Goal: Information Seeking & Learning: Compare options

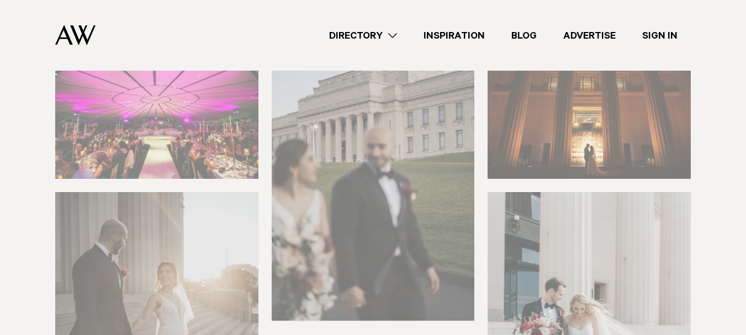
scroll to position [217, 0]
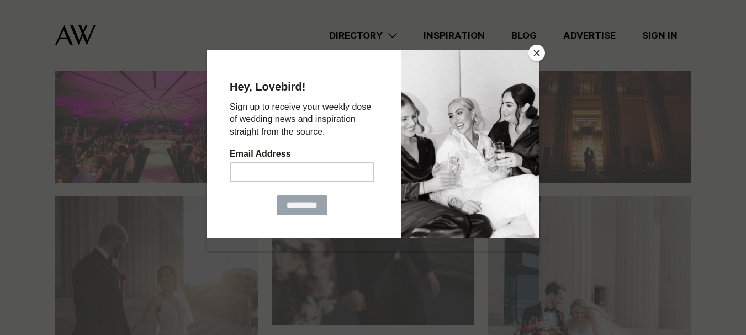
click at [541, 46] on button "Close" at bounding box center [537, 53] width 17 height 17
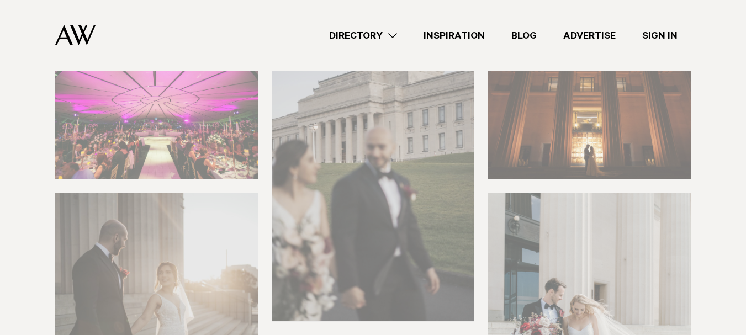
scroll to position [200, 0]
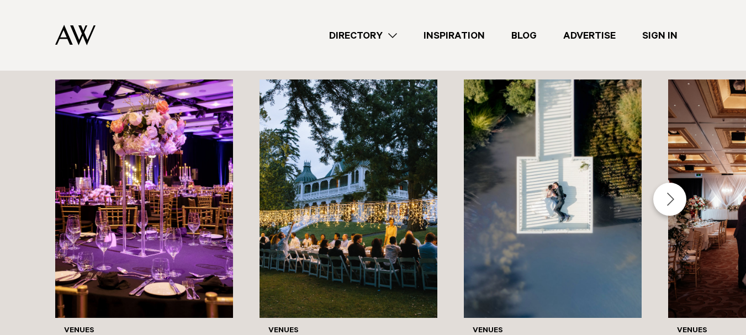
scroll to position [1191, 0]
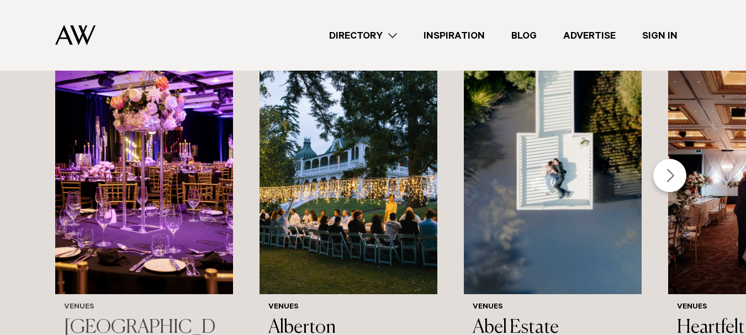
click at [187, 243] on img "1 / 45" at bounding box center [144, 175] width 178 height 239
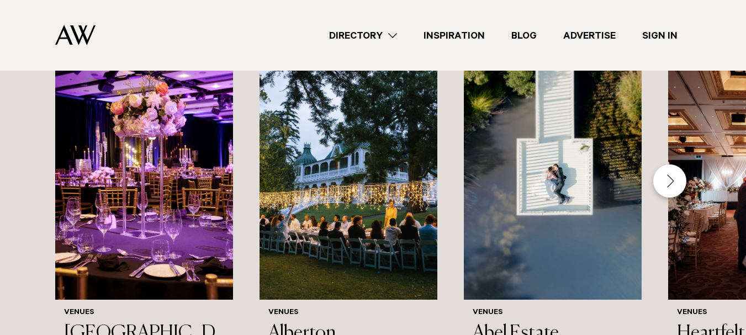
click at [674, 168] on div "Next slide" at bounding box center [669, 181] width 33 height 33
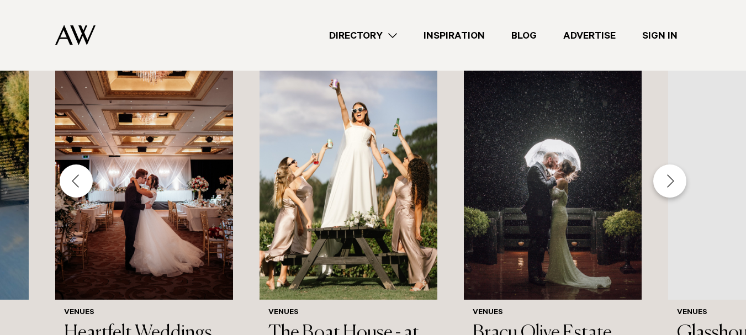
click at [674, 168] on div "Next slide" at bounding box center [669, 181] width 33 height 33
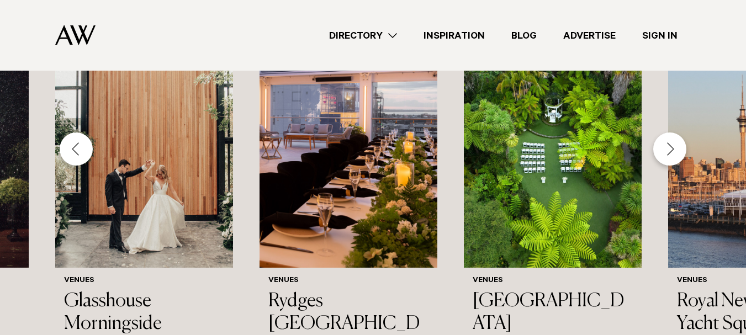
scroll to position [1226, 0]
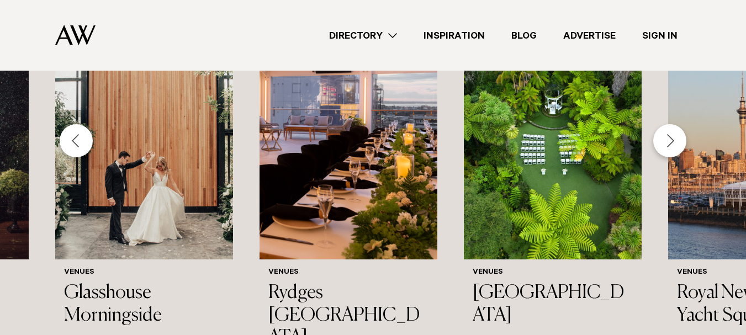
click at [661, 129] on div "Next slide" at bounding box center [669, 140] width 33 height 33
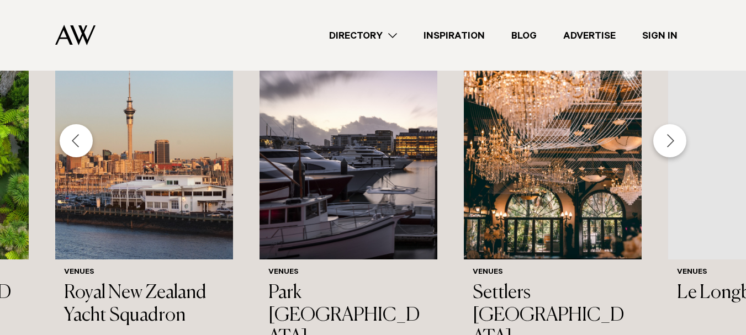
click at [661, 129] on div "Next slide" at bounding box center [669, 140] width 33 height 33
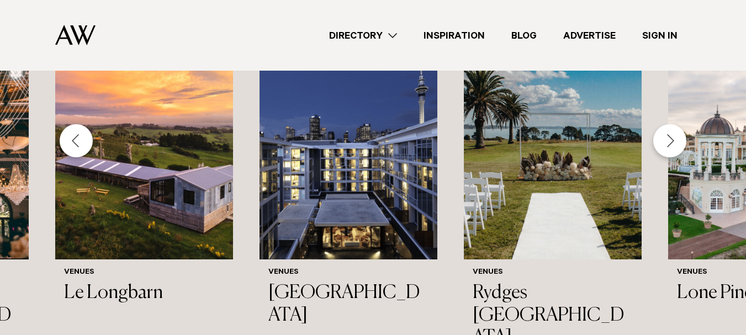
click at [661, 129] on div "Next slide" at bounding box center [669, 140] width 33 height 33
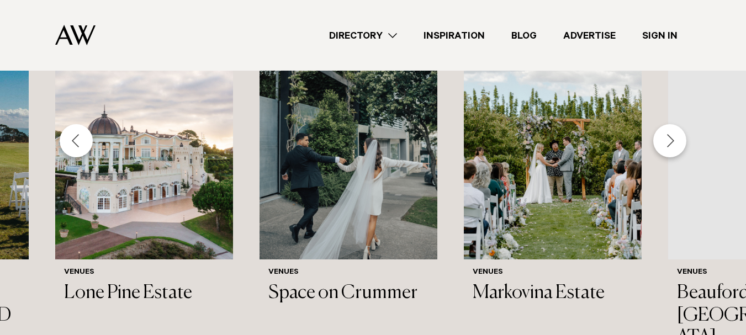
click at [661, 129] on div "Next slide" at bounding box center [669, 140] width 33 height 33
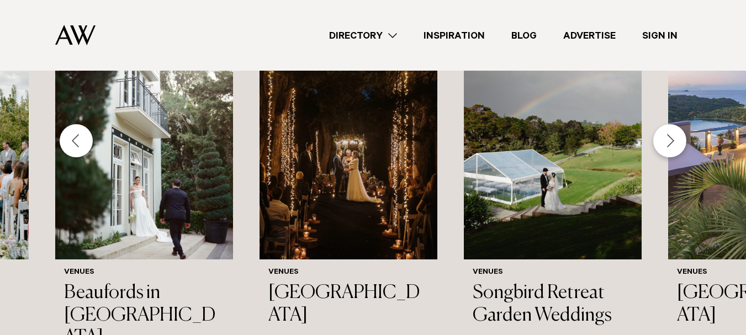
click at [666, 140] on div "Next slide" at bounding box center [669, 140] width 33 height 33
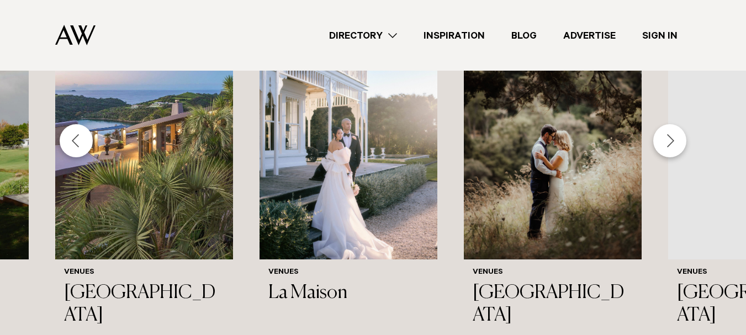
click at [666, 140] on div "Next slide" at bounding box center [669, 140] width 33 height 33
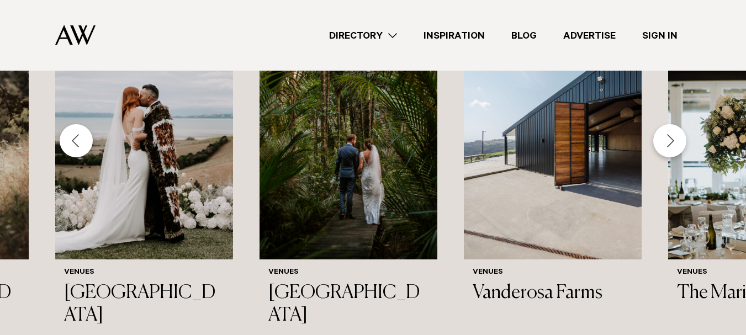
click at [666, 140] on div "Next slide" at bounding box center [669, 140] width 33 height 33
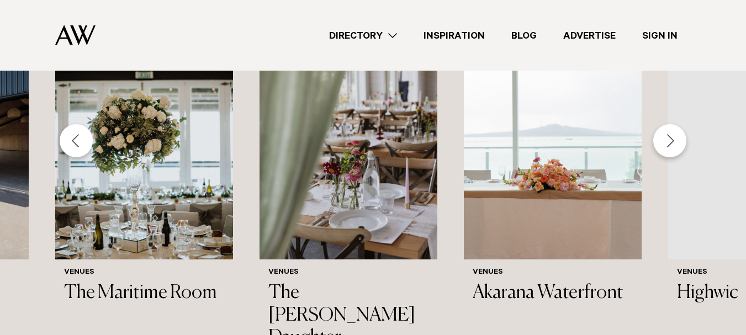
click at [666, 140] on div "Next slide" at bounding box center [669, 140] width 33 height 33
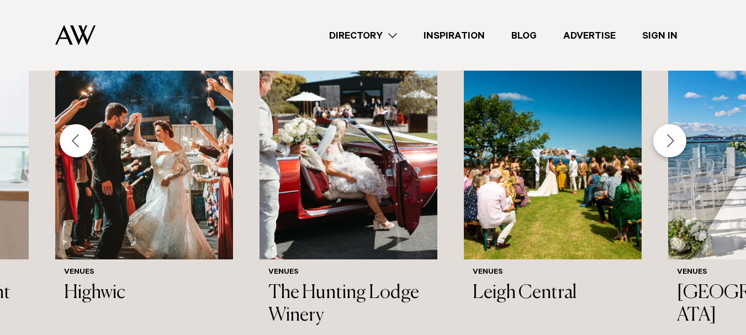
click at [666, 140] on div "Next slide" at bounding box center [669, 140] width 33 height 33
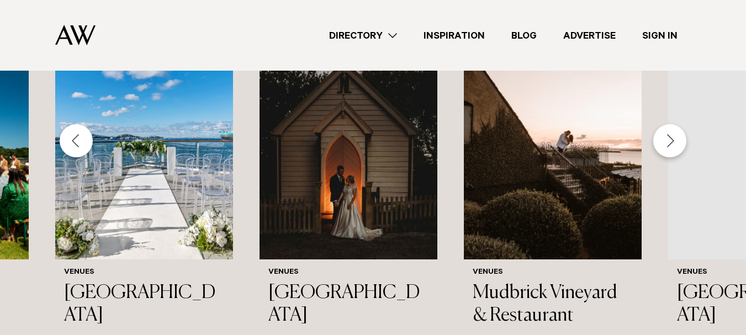
click at [666, 140] on div "Next slide" at bounding box center [669, 140] width 33 height 33
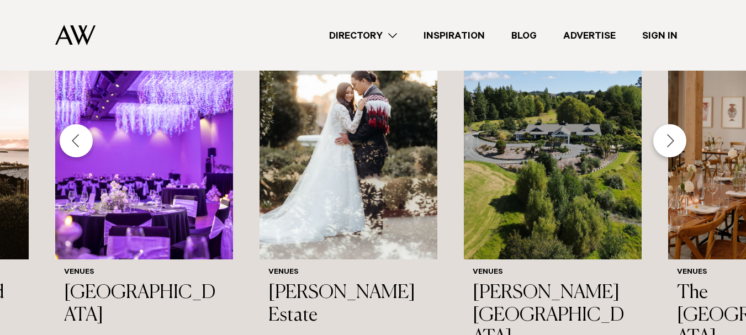
click at [661, 142] on div "Next slide" at bounding box center [669, 140] width 33 height 33
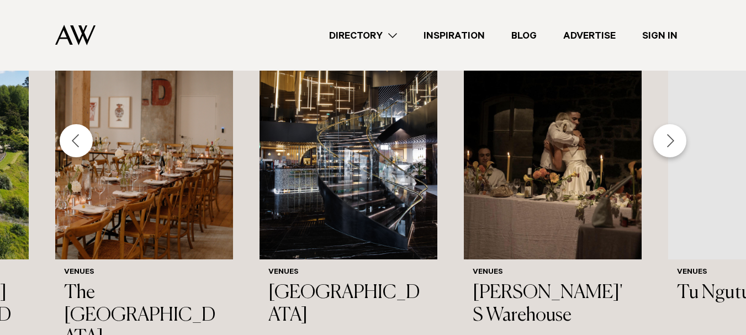
click at [661, 142] on div "Next slide" at bounding box center [669, 140] width 33 height 33
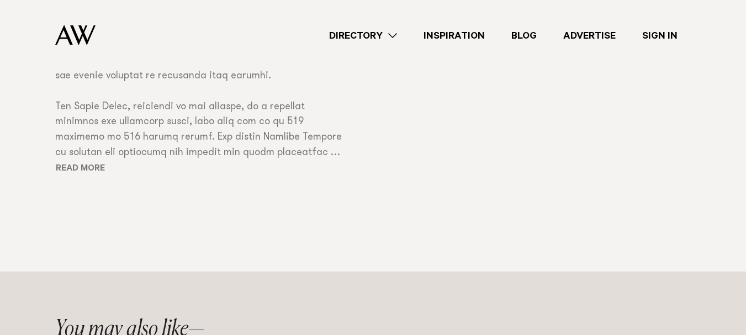
scroll to position [1173, 0]
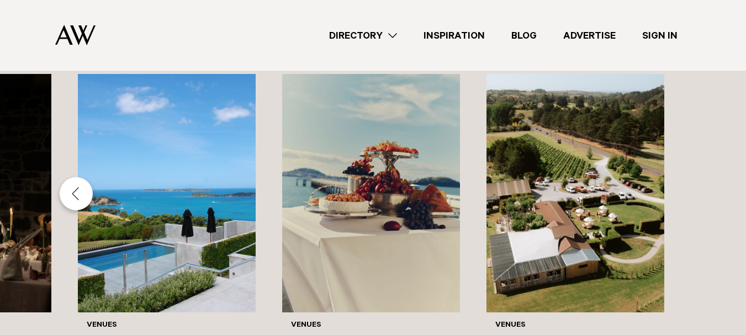
click at [76, 194] on div "Previous slide" at bounding box center [76, 193] width 33 height 33
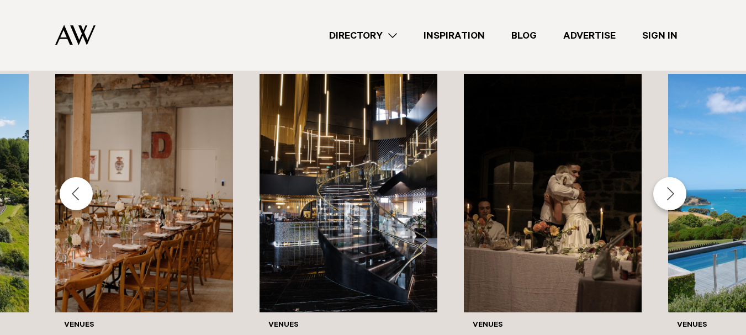
click at [76, 194] on div "Previous slide" at bounding box center [76, 193] width 33 height 33
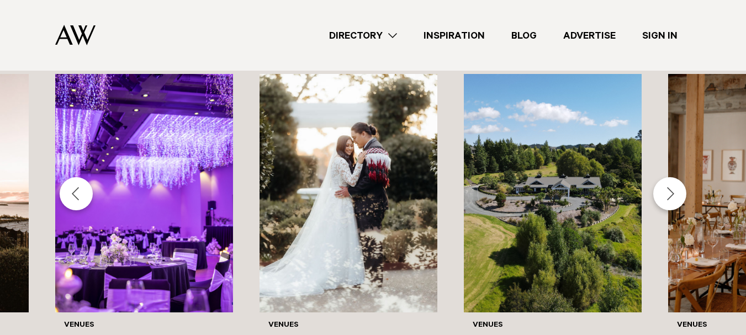
click at [76, 194] on div "Previous slide" at bounding box center [76, 193] width 33 height 33
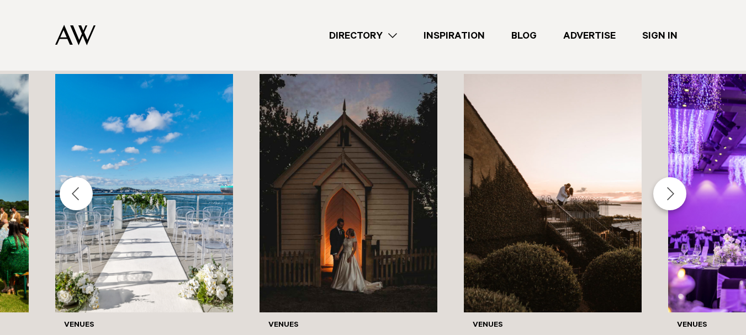
click at [76, 194] on div "Previous slide" at bounding box center [76, 193] width 33 height 33
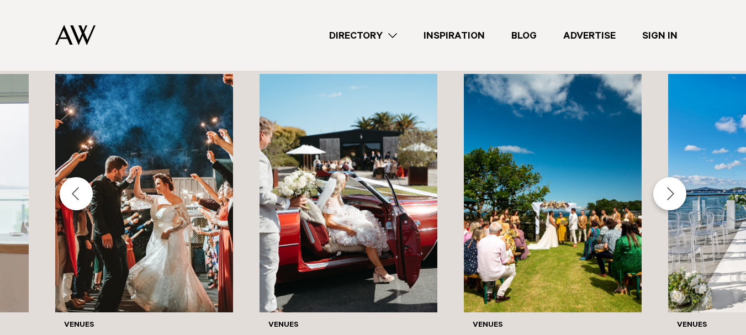
click at [76, 194] on div "Previous slide" at bounding box center [76, 193] width 33 height 33
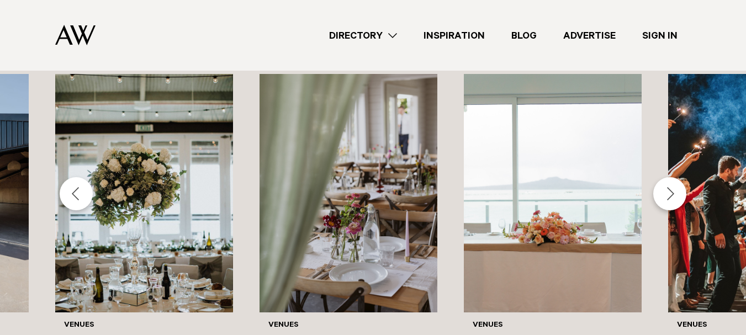
click at [76, 194] on div "Previous slide" at bounding box center [76, 193] width 33 height 33
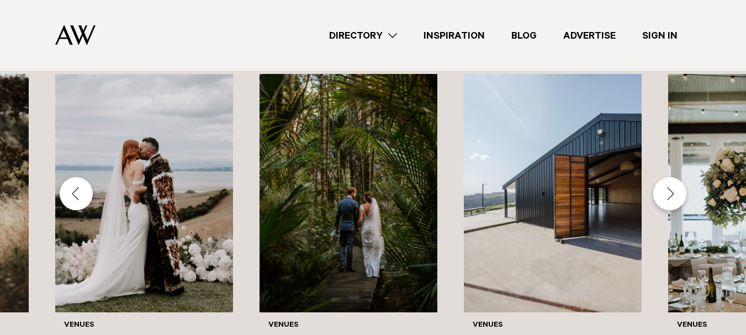
click at [76, 194] on div "Previous slide" at bounding box center [76, 193] width 33 height 33
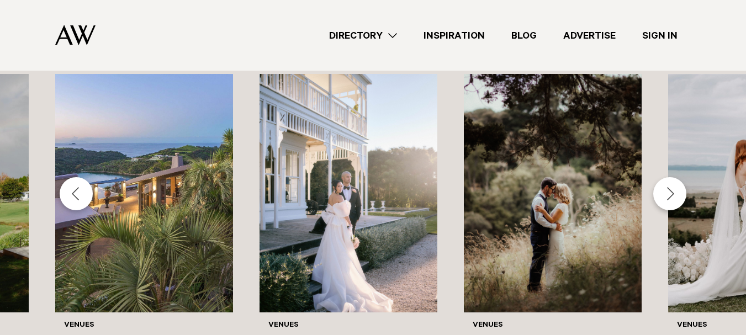
click at [675, 186] on div "Next slide" at bounding box center [669, 193] width 33 height 33
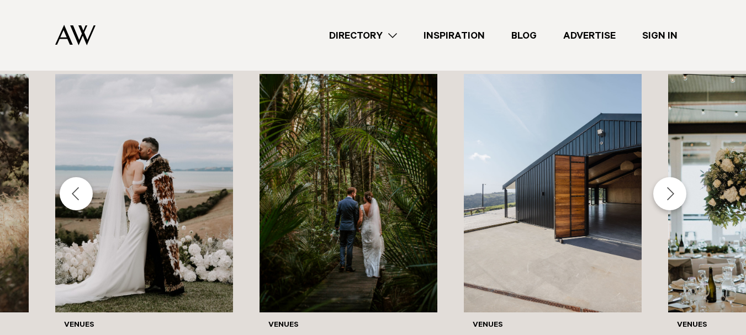
click at [675, 186] on div "Next slide" at bounding box center [669, 193] width 33 height 33
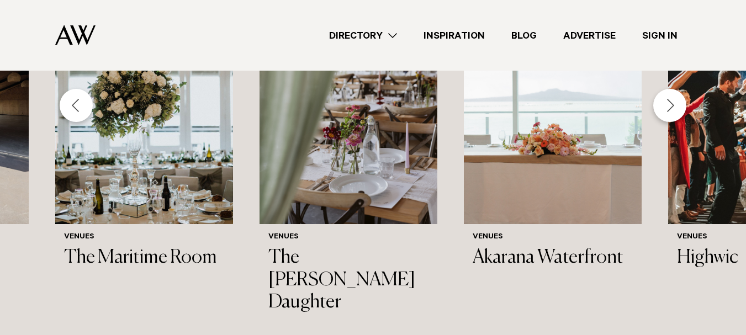
scroll to position [1217, 0]
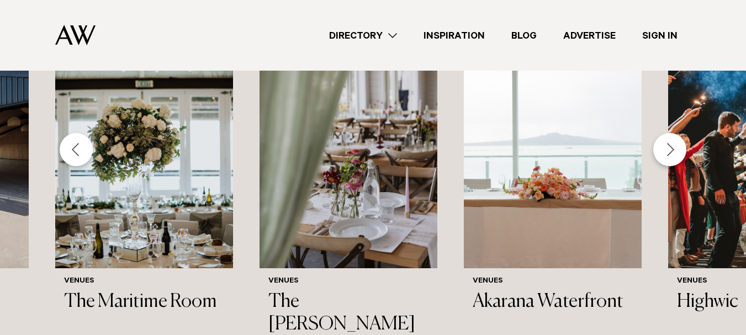
click at [674, 152] on div "Next slide" at bounding box center [669, 149] width 33 height 33
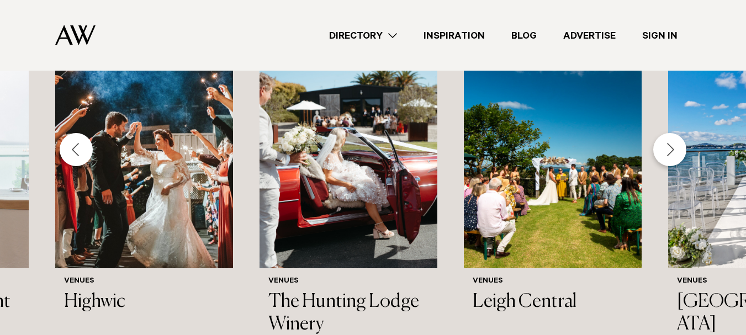
click at [674, 152] on div "Next slide" at bounding box center [669, 149] width 33 height 33
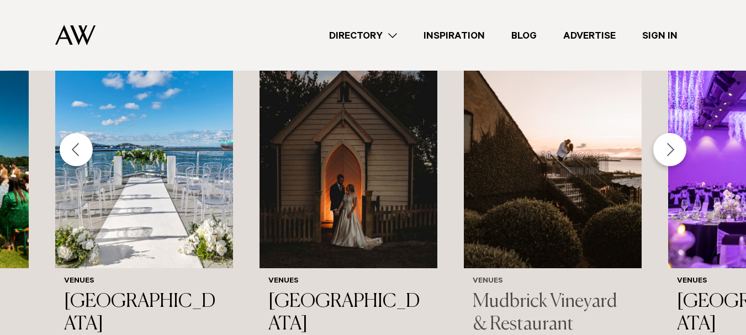
click at [478, 216] on img "36 / 45" at bounding box center [553, 149] width 178 height 239
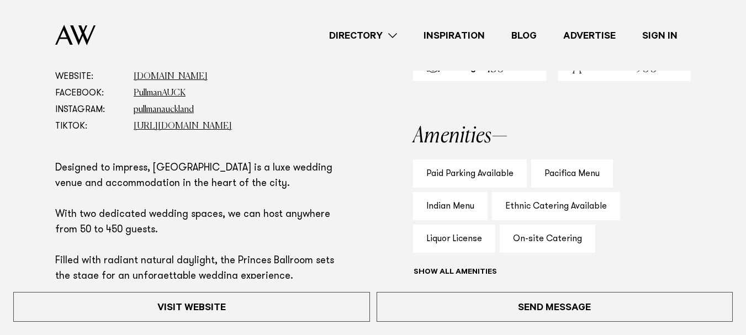
scroll to position [476, 0]
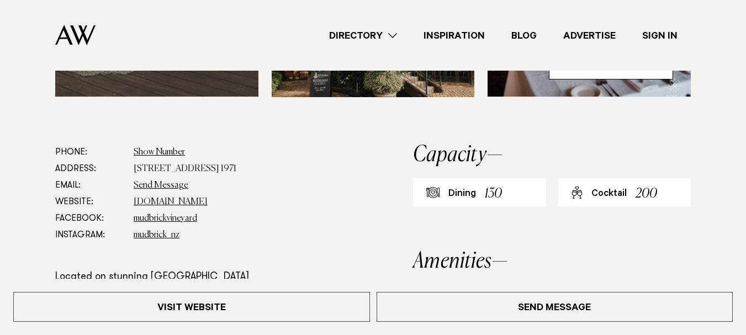
scroll to position [547, 0]
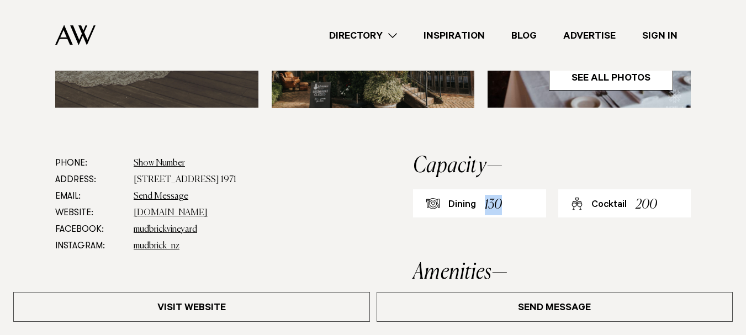
drag, startPoint x: 486, startPoint y: 204, endPoint x: 536, endPoint y: 205, distance: 49.7
click at [536, 205] on div "Dining 130" at bounding box center [479, 203] width 133 height 28
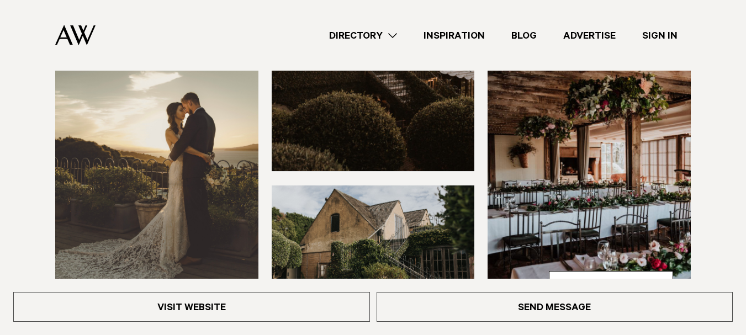
drag, startPoint x: 621, startPoint y: 190, endPoint x: 754, endPoint y: 36, distance: 203.6
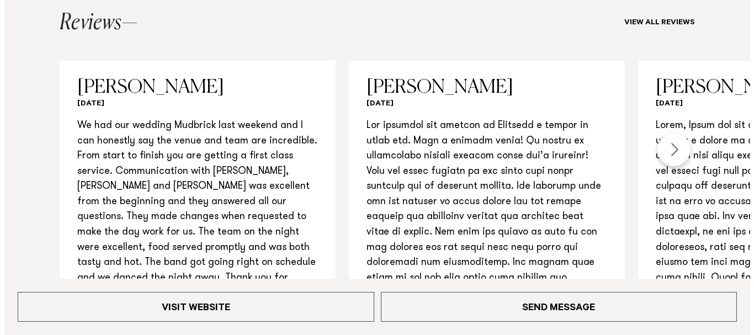
scroll to position [1285, 0]
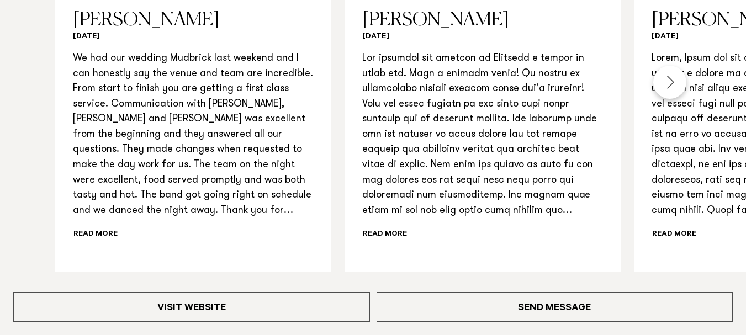
click at [659, 87] on div "Next slide" at bounding box center [669, 82] width 33 height 33
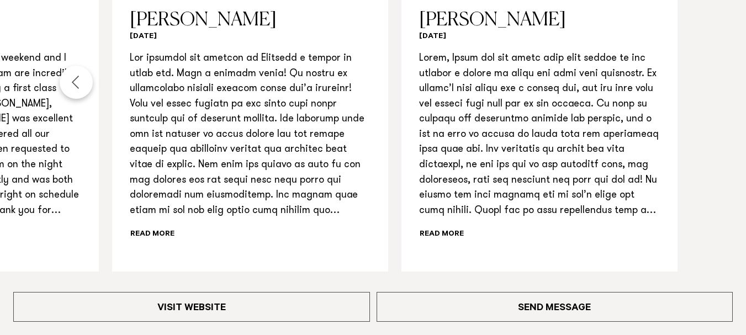
click at [659, 87] on p "3 / 3" at bounding box center [539, 134] width 241 height 167
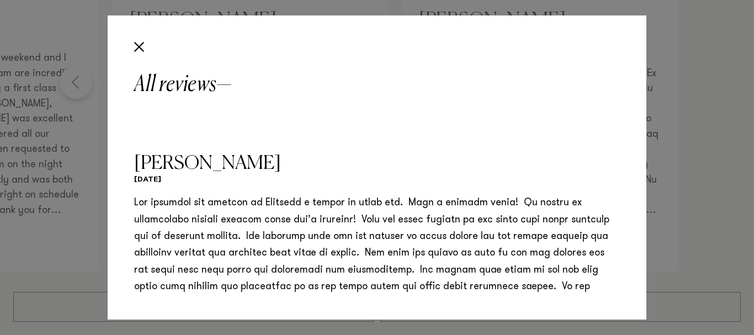
click at [746, 177] on div "All reviews [PERSON_NAME] [DATE] We had our wedding Mudbrick last weekend and I…" at bounding box center [377, 167] width 754 height 335
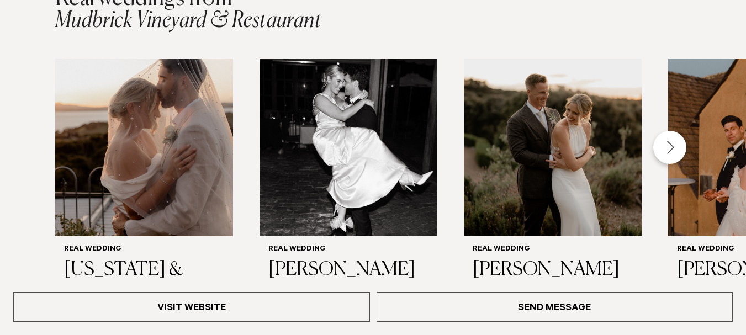
scroll to position [1669, 0]
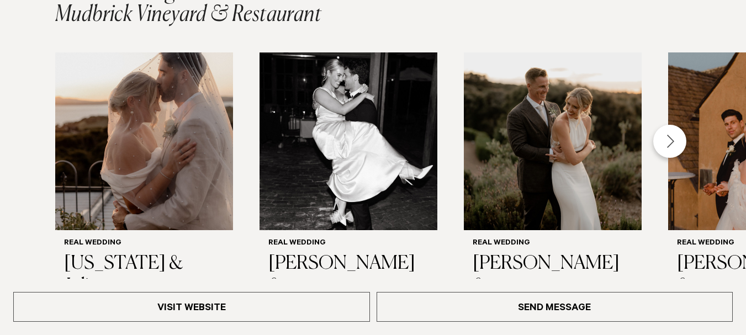
click at [669, 131] on div "Next slide" at bounding box center [669, 141] width 33 height 33
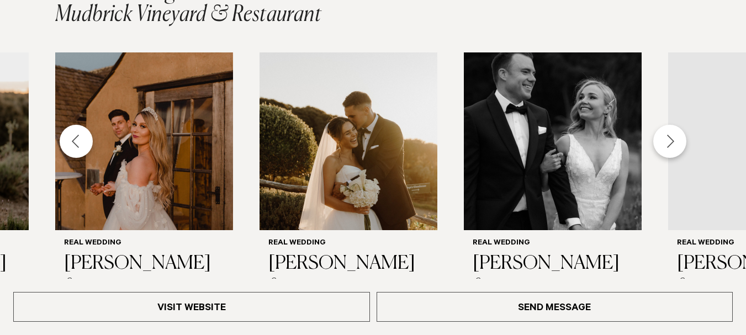
click at [669, 131] on div "Next slide" at bounding box center [669, 141] width 33 height 33
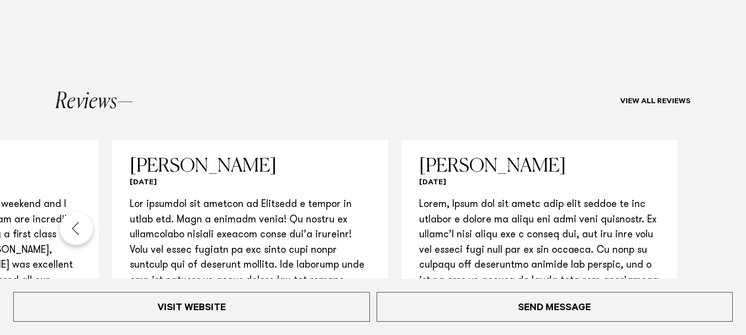
scroll to position [1432, 0]
